Goal: Task Accomplishment & Management: Manage account settings

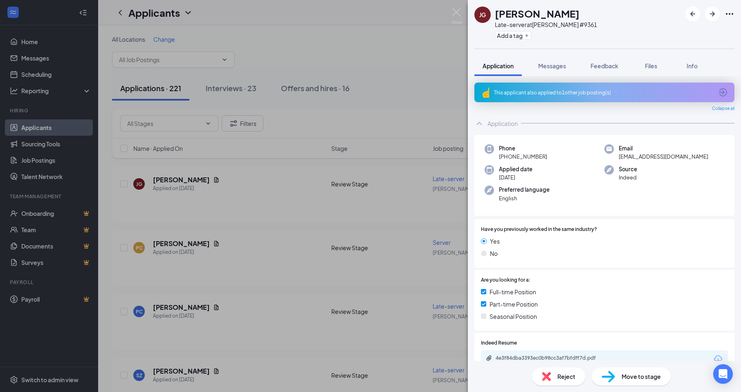
click at [242, 260] on div "[PERSON_NAME] Late-server at [PERSON_NAME] #9361 Add a tag Application Messages…" at bounding box center [370, 196] width 741 height 392
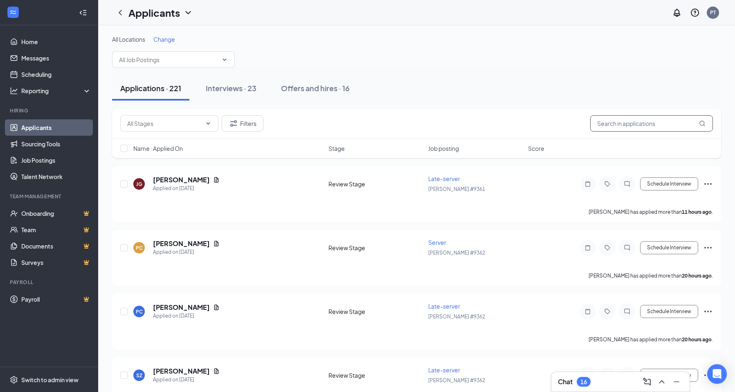
click at [604, 123] on input "text" at bounding box center [651, 123] width 123 height 16
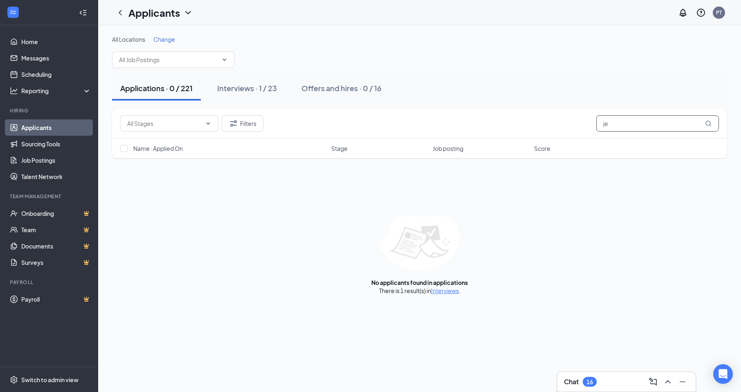
type input "j"
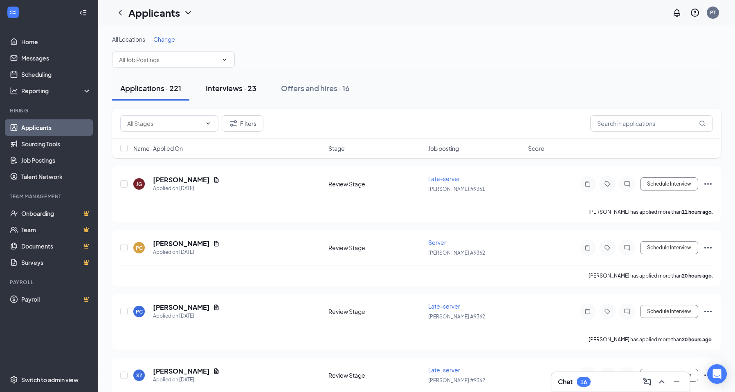
click at [240, 87] on div "Interviews · 23" at bounding box center [231, 88] width 51 height 10
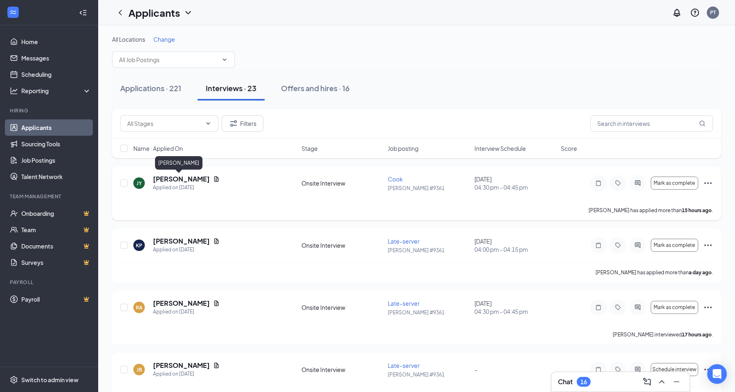
click at [168, 180] on h5 "[PERSON_NAME]" at bounding box center [181, 179] width 57 height 9
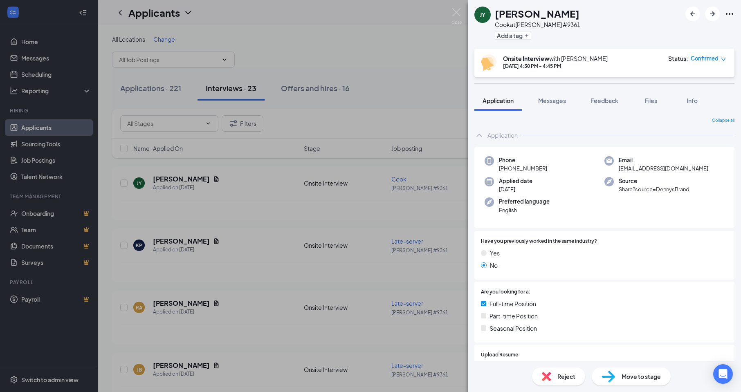
click at [393, 115] on div "JY [PERSON_NAME] [PERSON_NAME] at [PERSON_NAME] #9361 Add a tag Onsite Intervie…" at bounding box center [370, 196] width 741 height 392
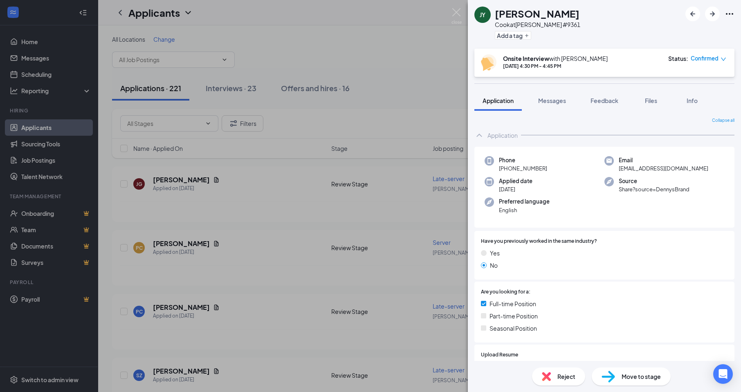
click at [530, 354] on div at bounding box center [623, 355] width 210 height 8
click at [269, 275] on div "JY [PERSON_NAME] [PERSON_NAME] at [PERSON_NAME] #9361 Add a tag Onsite Intervie…" at bounding box center [370, 196] width 741 height 392
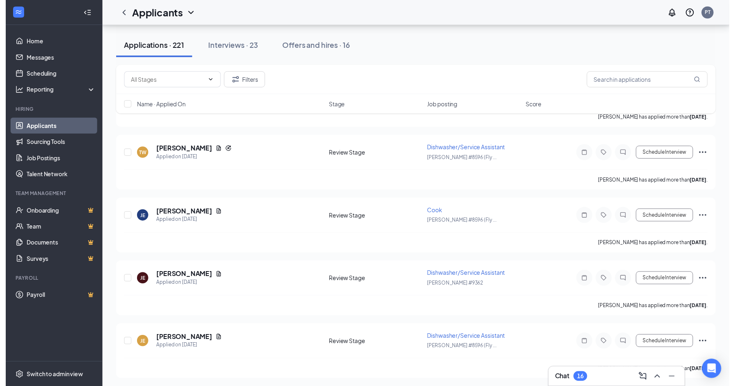
scroll to position [1181, 0]
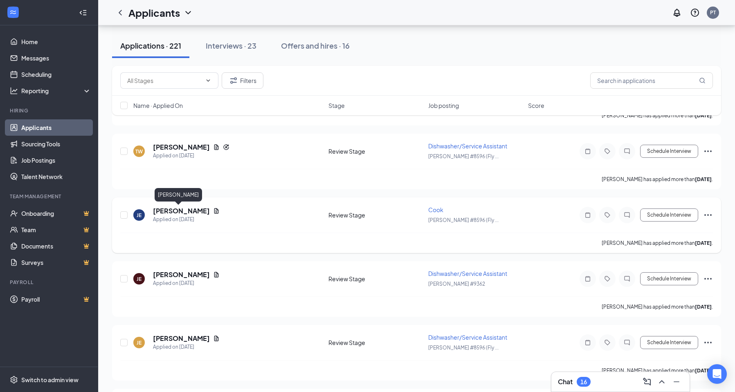
click at [169, 212] on h5 "Justin Eckel" at bounding box center [181, 210] width 57 height 9
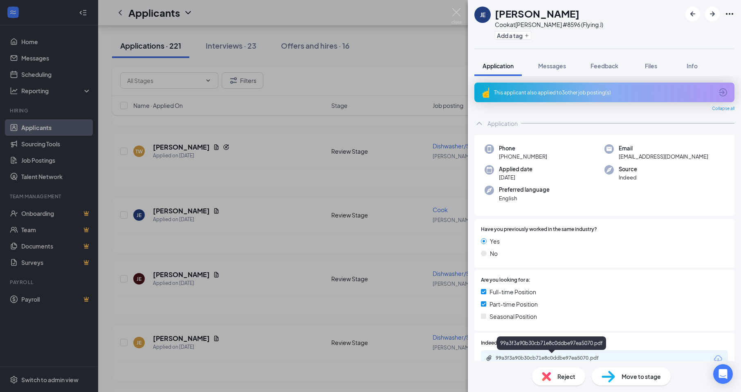
click at [534, 357] on div "99a3f3a90b30cb71e8c0ddbe97ea5070.pdf" at bounding box center [553, 358] width 114 height 7
click at [283, 376] on div "JE Justin Eckel Cook at Denny's #8596 (Flying J) Add a tag Application Messages…" at bounding box center [370, 196] width 741 height 392
